Goal: Task Accomplishment & Management: Manage account settings

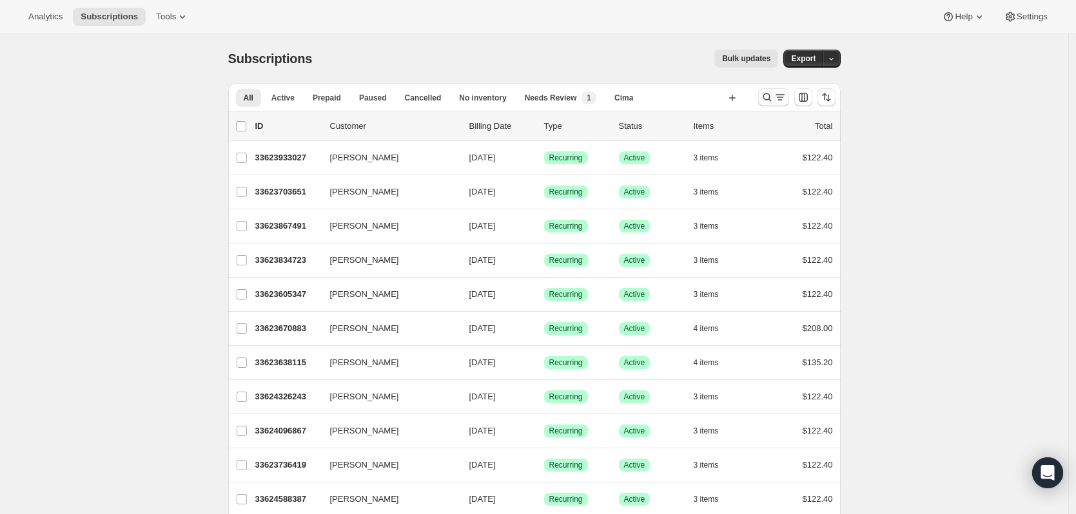
click at [772, 105] on button "Search and filter results" at bounding box center [773, 97] width 31 height 18
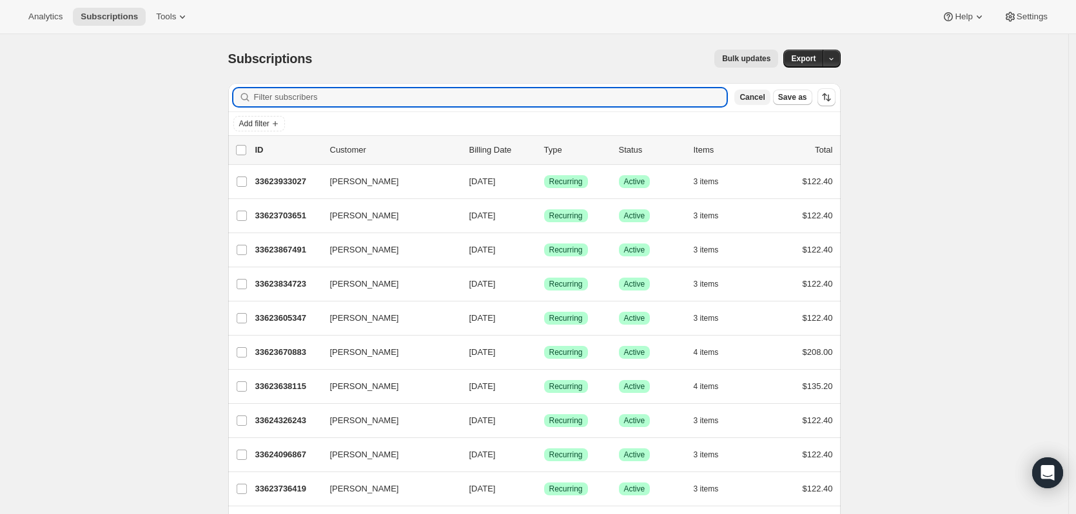
click at [769, 102] on button "Cancel" at bounding box center [751, 97] width 35 height 15
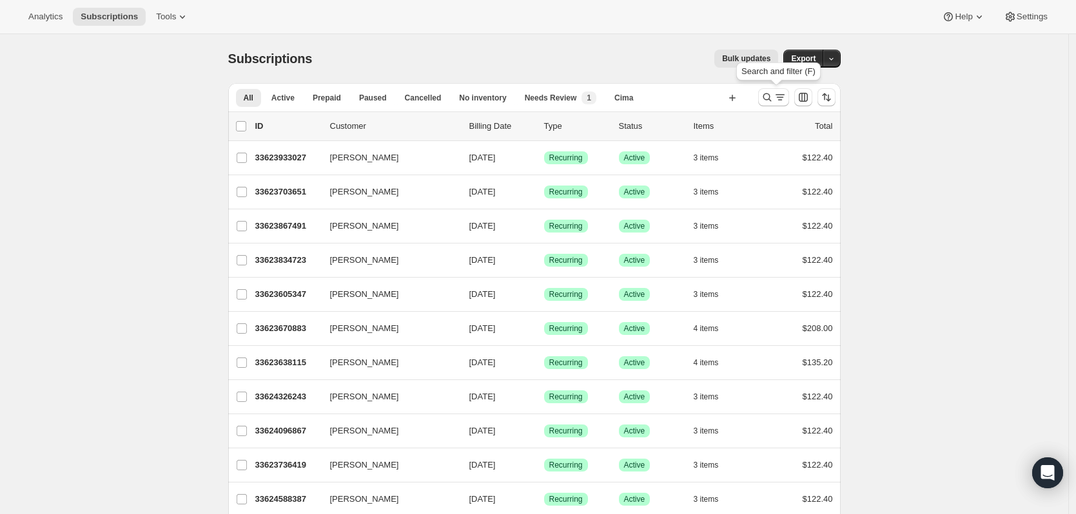
click at [773, 102] on icon "Search and filter results" at bounding box center [766, 97] width 13 height 13
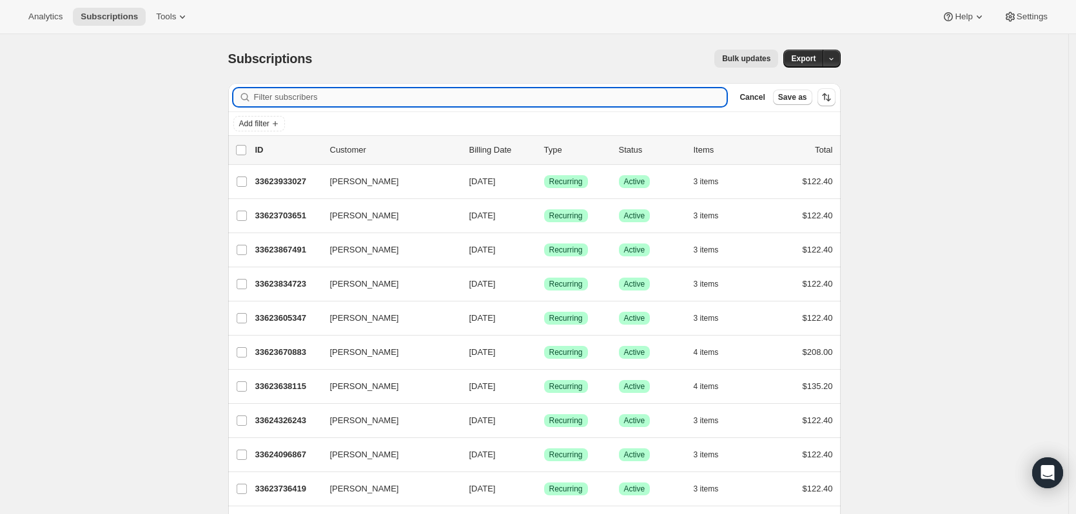
click at [592, 102] on input "Filter subscribers" at bounding box center [490, 97] width 473 height 18
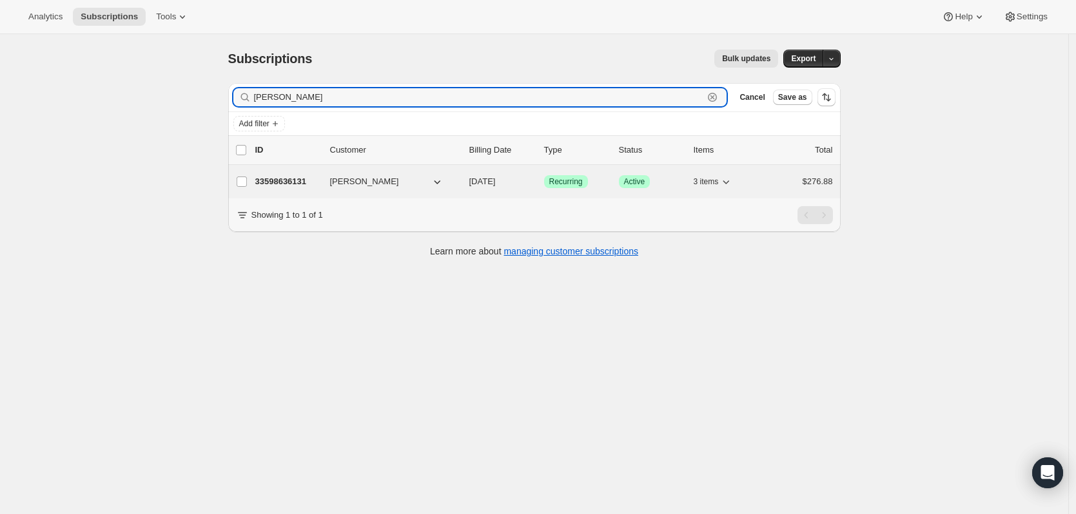
type input "[PERSON_NAME]"
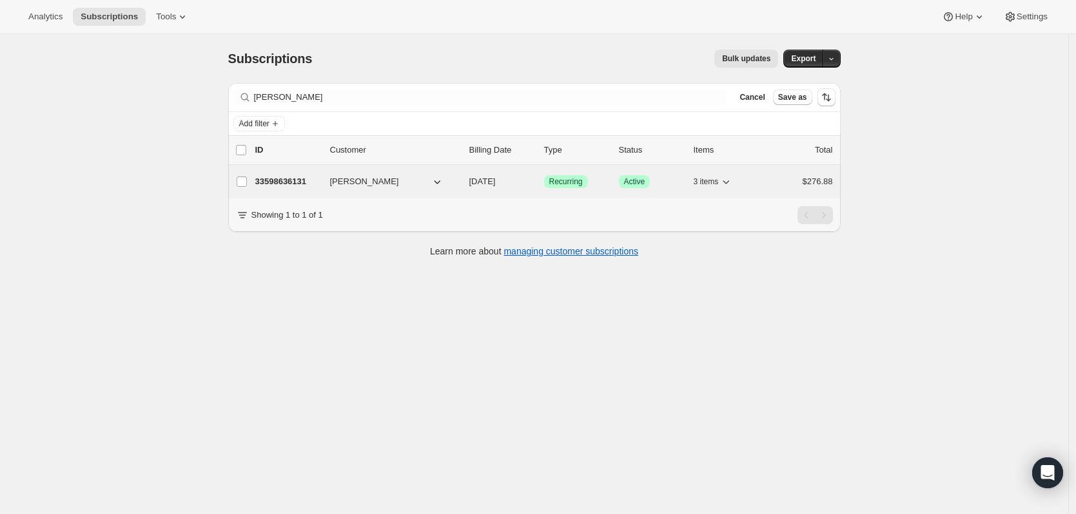
click at [294, 177] on p "33598636131" at bounding box center [287, 181] width 64 height 13
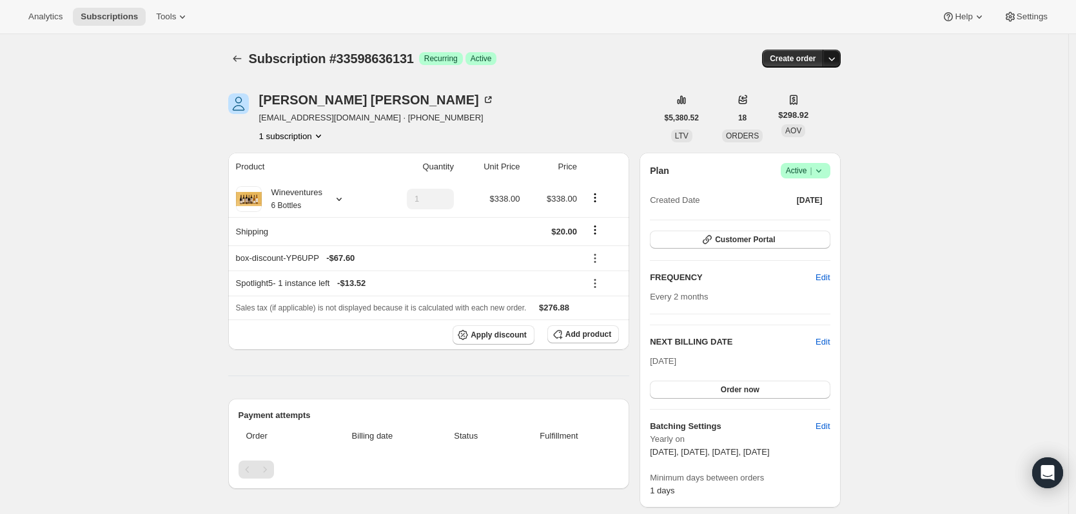
click at [837, 55] on icon "button" at bounding box center [831, 58] width 13 height 13
click at [824, 169] on icon at bounding box center [818, 170] width 13 height 13
click at [960, 21] on span "Help" at bounding box center [962, 17] width 17 height 10
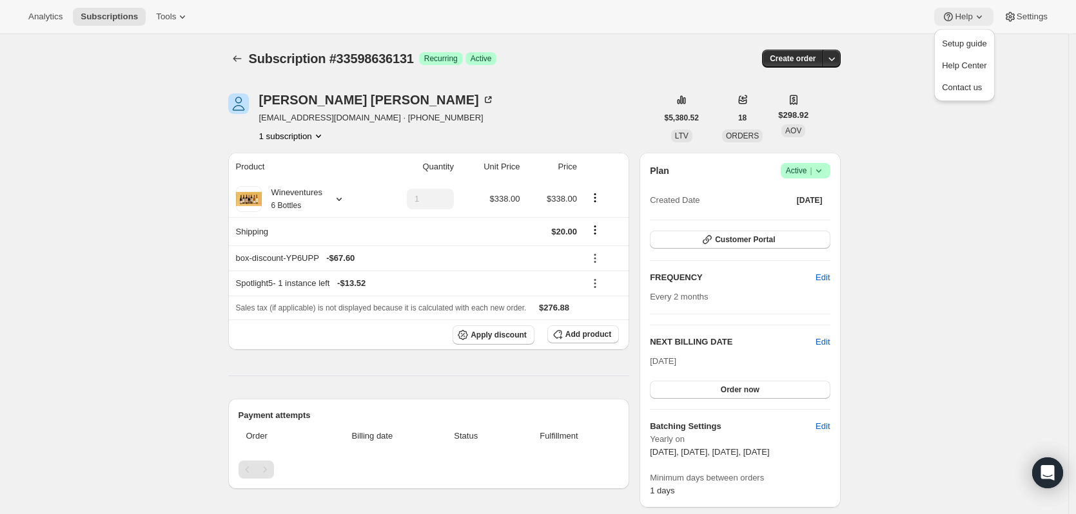
click at [970, 21] on span "Help" at bounding box center [962, 17] width 17 height 10
click at [336, 102] on div "[PERSON_NAME]" at bounding box center [376, 99] width 235 height 13
